Goal: Use online tool/utility: Utilize a website feature to perform a specific function

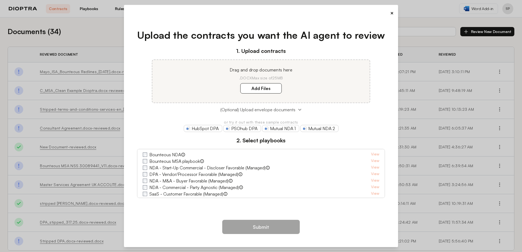
scroll to position [28, 0]
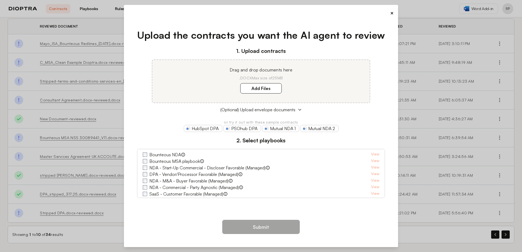
click at [391, 15] on button "×" at bounding box center [392, 13] width 4 height 8
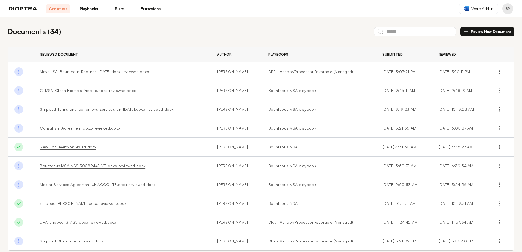
click at [152, 7] on link "Extractions" at bounding box center [150, 8] width 24 height 9
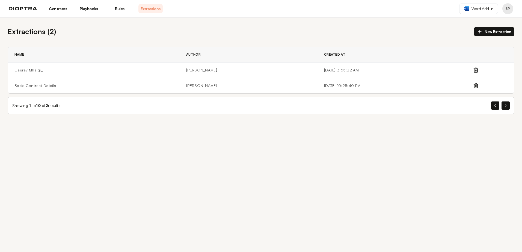
click at [119, 10] on link "Rules" at bounding box center [119, 8] width 24 height 9
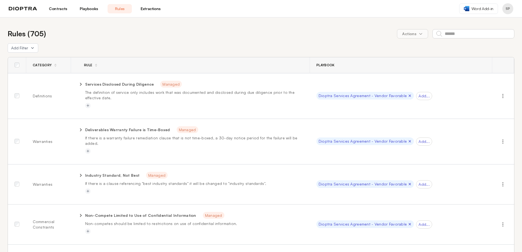
click at [56, 9] on link "Contracts" at bounding box center [58, 8] width 24 height 9
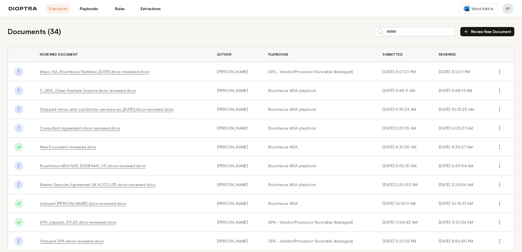
click at [86, 5] on link "Playbooks" at bounding box center [89, 8] width 24 height 9
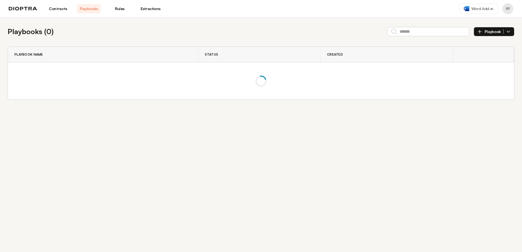
click at [155, 9] on link "Extractions" at bounding box center [150, 8] width 24 height 9
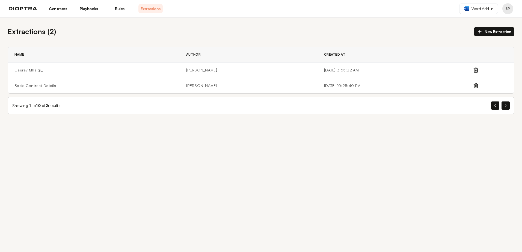
click at [502, 29] on button "New Extraction" at bounding box center [494, 31] width 40 height 9
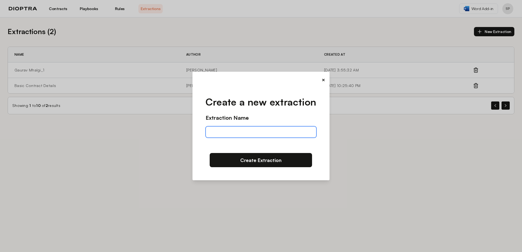
click at [258, 128] on input "text" at bounding box center [260, 131] width 110 height 11
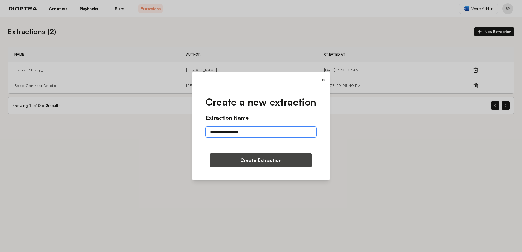
type input "**********"
click at [253, 160] on button "Create Extraction" at bounding box center [260, 160] width 102 height 14
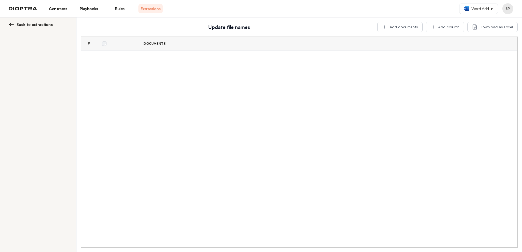
click at [161, 84] on div "# Documents" at bounding box center [299, 142] width 436 height 211
click at [404, 26] on button "Add documents" at bounding box center [399, 27] width 45 height 10
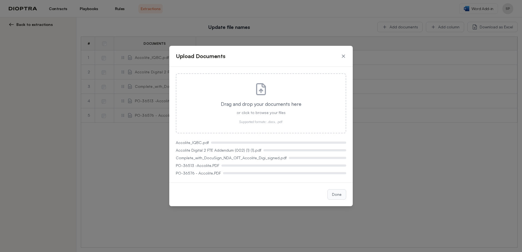
click at [338, 195] on button "Done" at bounding box center [336, 194] width 19 height 10
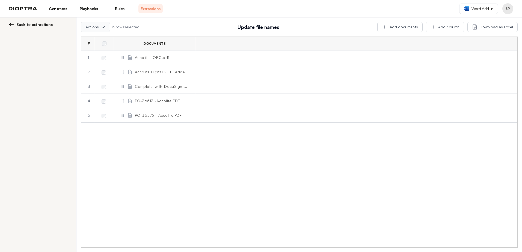
click at [104, 27] on icon at bounding box center [103, 27] width 4 height 4
click at [283, 203] on div "# Documents 1 Accolite_IQBC.pdf 2 Accolite Digital 2 FTE Addendum (002) (1) (1)…" at bounding box center [299, 142] width 436 height 211
click at [445, 30] on button "Add column" at bounding box center [445, 27] width 38 height 10
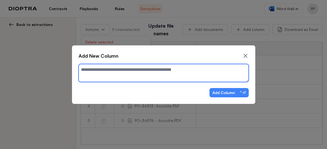
click at [101, 70] on textarea at bounding box center [164, 73] width 170 height 18
paste textarea "**********"
type textarea "*"
type textarea "**********"
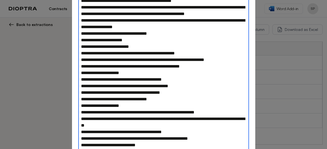
drag, startPoint x: 89, startPoint y: 61, endPoint x: 182, endPoint y: 169, distance: 142.8
click at [182, 149] on html "Contracts Playbooks Rules Extractions Word Add-in SP Back to extractions Action…" at bounding box center [163, 74] width 327 height 149
type textarea "*"
type textarea "**********"
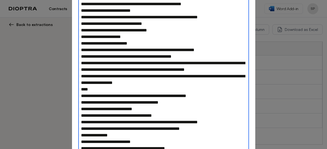
drag, startPoint x: 81, startPoint y: 115, endPoint x: 202, endPoint y: 187, distance: 140.7
click at [202, 149] on html "Contracts Playbooks Rules Extractions Word Add-in SP Back to extractions Action…" at bounding box center [163, 74] width 327 height 149
type textarea "*"
type textarea "**********"
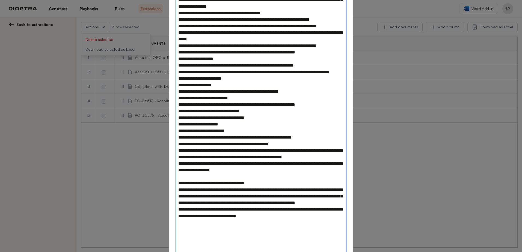
drag, startPoint x: 179, startPoint y: 203, endPoint x: 350, endPoint y: 266, distance: 182.2
click at [350, 252] on html "Contracts Playbooks Rules Extractions Word Add-in SP Back to extractions Action…" at bounding box center [261, 126] width 522 height 252
type textarea "*"
type textarea "**********"
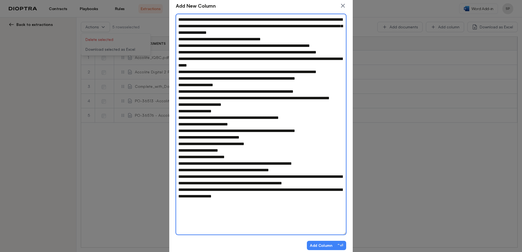
type textarea "*"
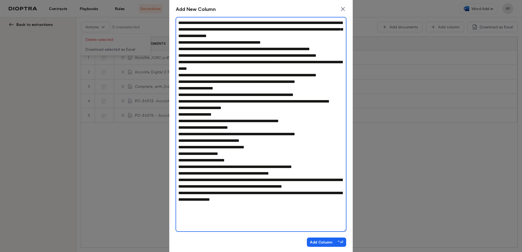
type textarea "**********"
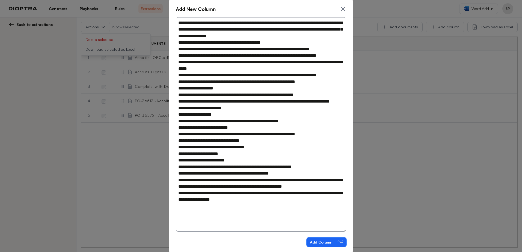
click at [322, 241] on button "Add Column ⌃⏎" at bounding box center [326, 242] width 39 height 9
type textarea "*"
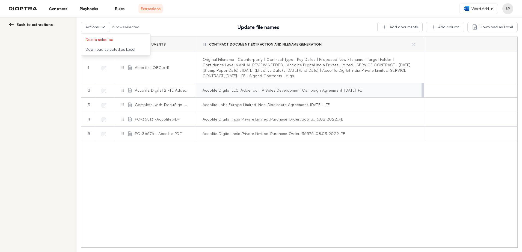
drag, startPoint x: 249, startPoint y: 90, endPoint x: 422, endPoint y: 96, distance: 173.3
click at [422, 96] on tbody "1 Accolite_IQBC.pdf Original Filename | Counterparty | Contract Type | Key Date…" at bounding box center [299, 96] width 436 height 89
click at [187, 27] on h2 "Update file names" at bounding box center [258, 27] width 231 height 8
click at [151, 180] on div "# Documents Contract Document Extraction and Filename Generation 1 Accolite_IQB…" at bounding box center [299, 142] width 436 height 211
click at [124, 49] on button "Download selected as Excel" at bounding box center [115, 49] width 69 height 10
